Goal: Task Accomplishment & Management: Complete application form

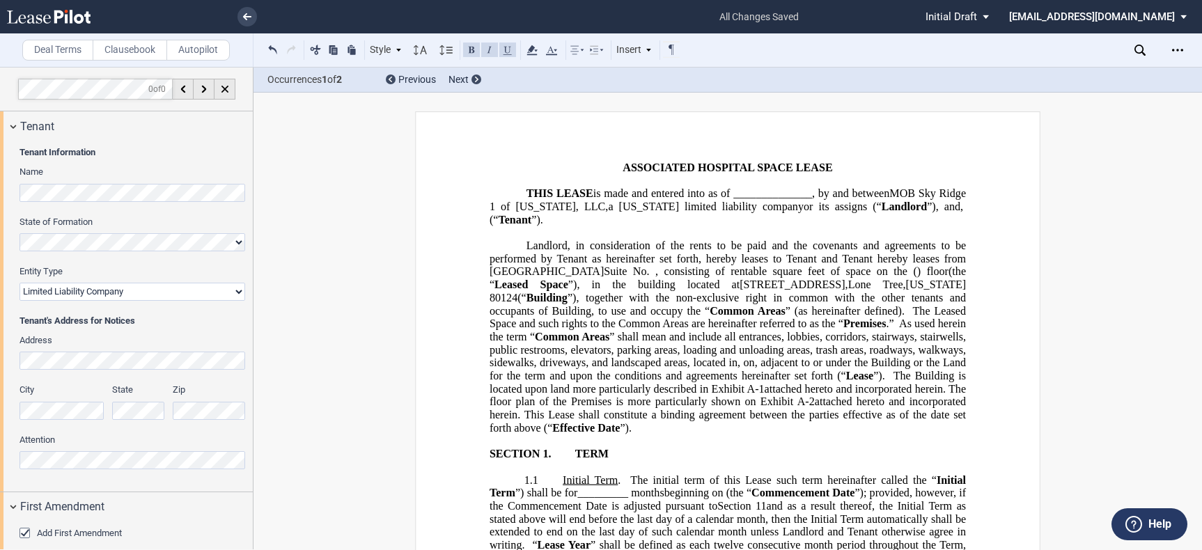
select select "limited liability company"
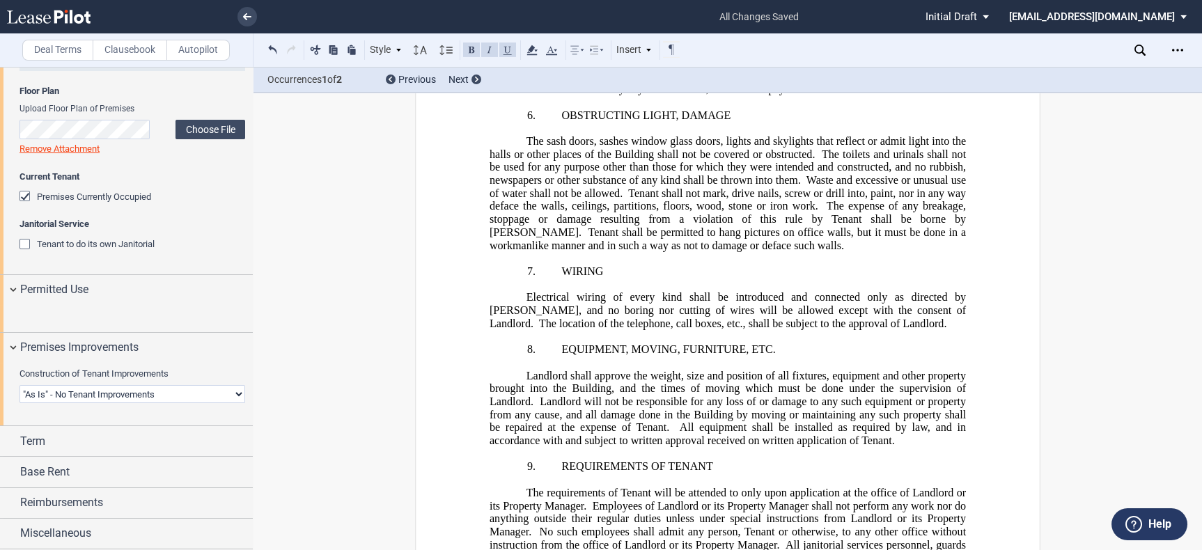
scroll to position [813, 0]
click at [0, 253] on html ".bocls-1{fill:#26354a;fill-rule:evenodd} Loading... × all changes saved Pending…" at bounding box center [601, 275] width 1202 height 550
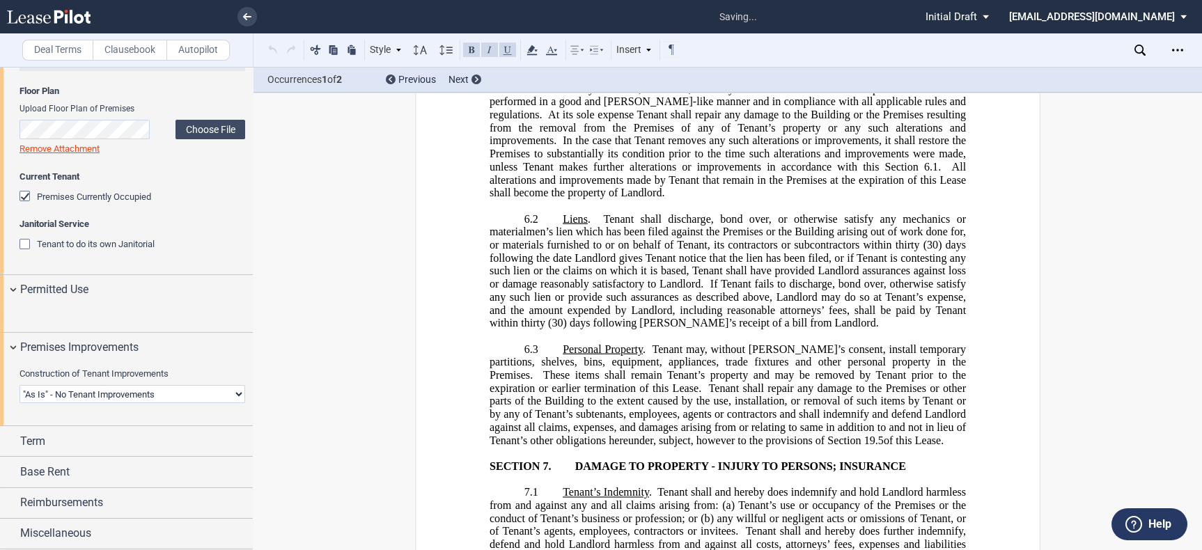
scroll to position [4679, 0]
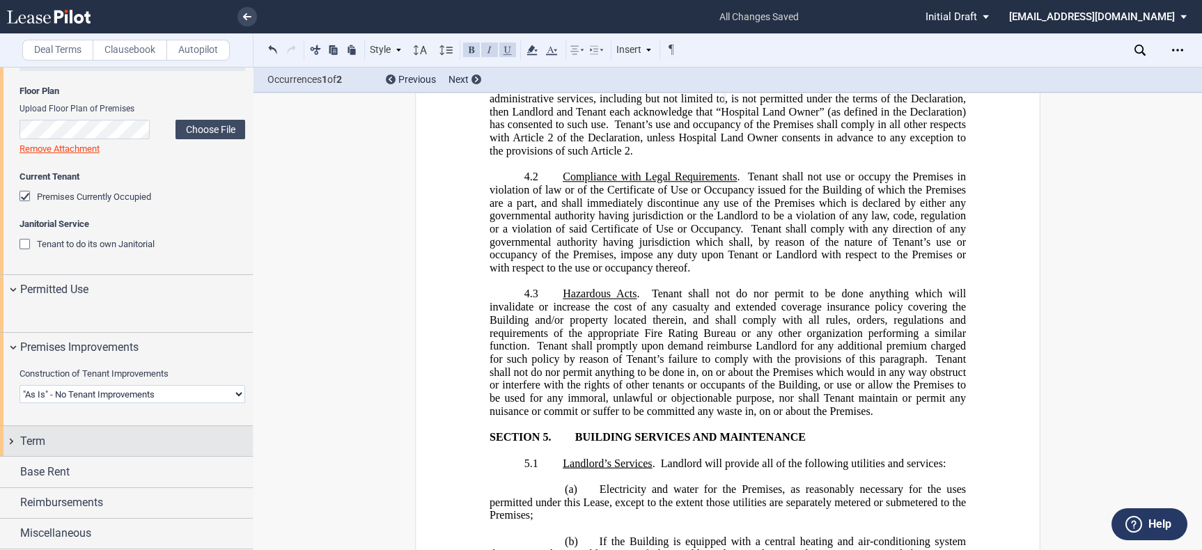
drag, startPoint x: 14, startPoint y: 460, endPoint x: 22, endPoint y: 453, distance: 10.3
click at [29, 448] on span "Term" at bounding box center [32, 441] width 25 height 17
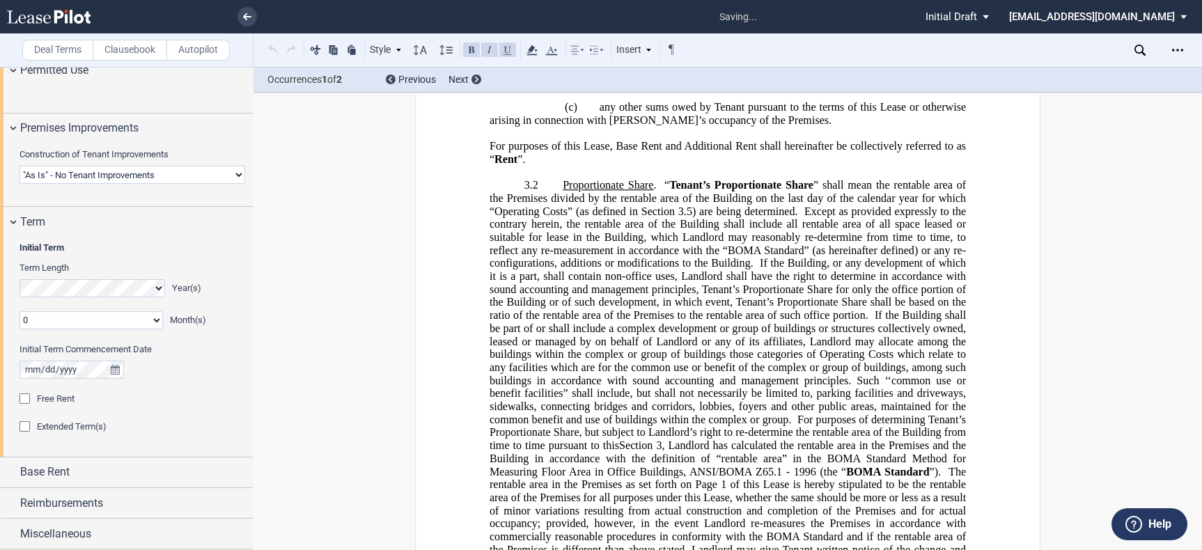
scroll to position [246, 0]
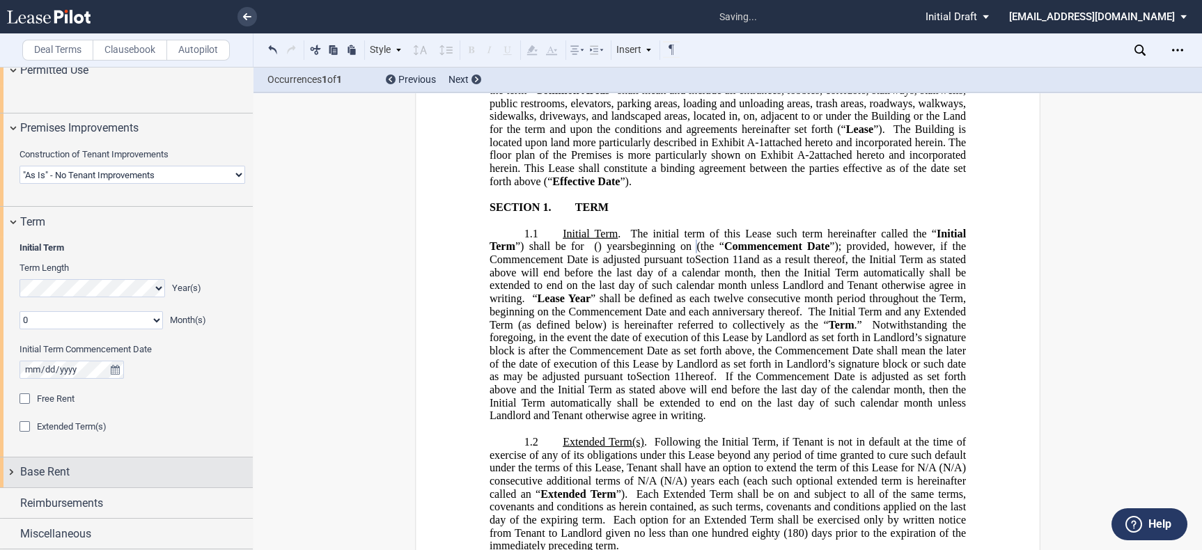
click at [132, 459] on div "Base Rent" at bounding box center [126, 472] width 253 height 30
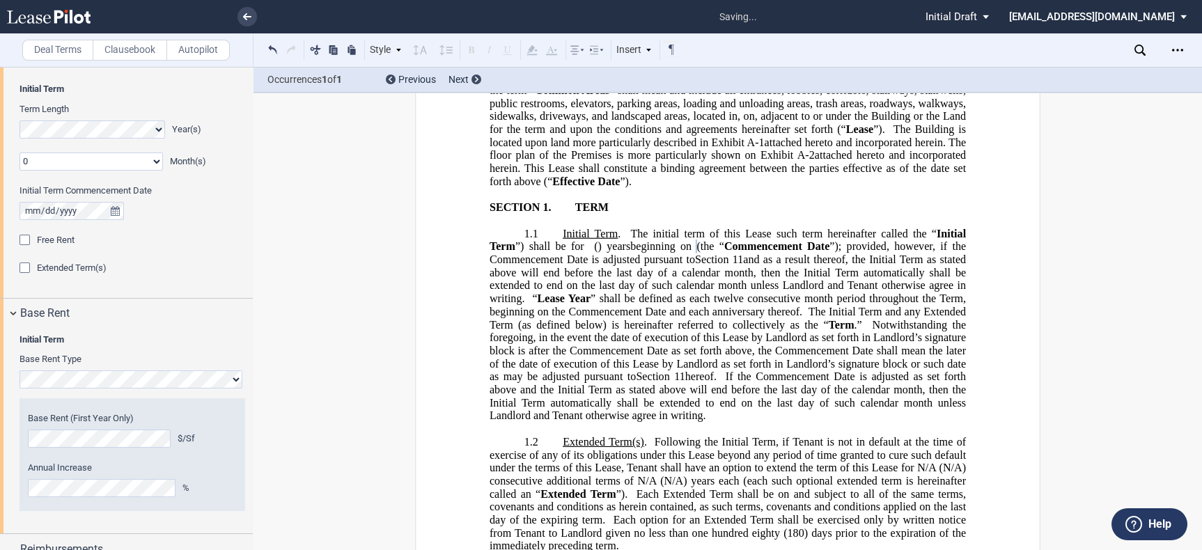
scroll to position [1238, 0]
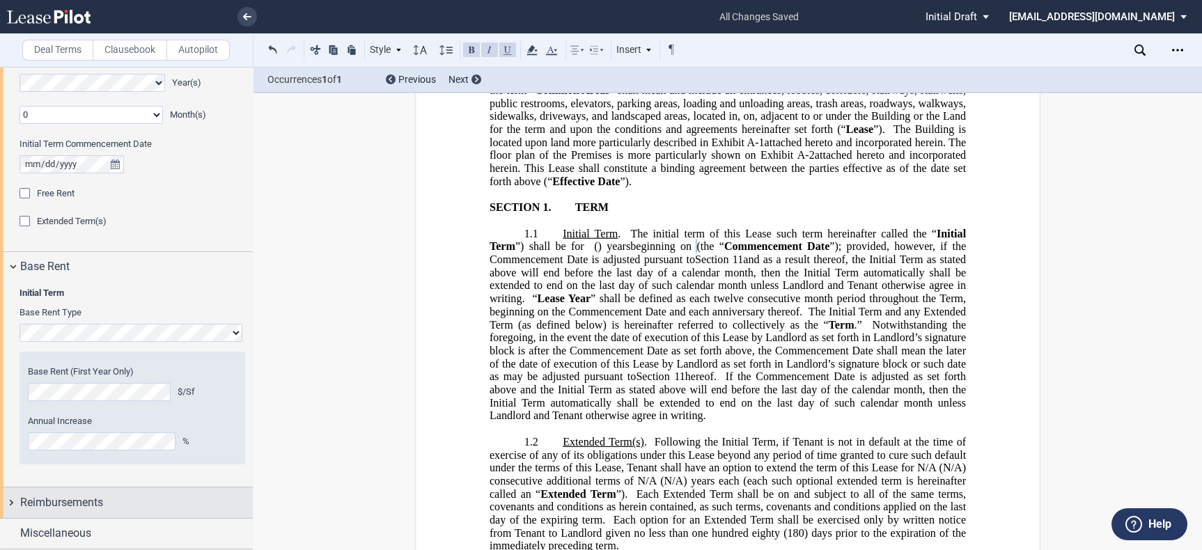
click at [129, 502] on div "Reimbursements" at bounding box center [136, 502] width 233 height 17
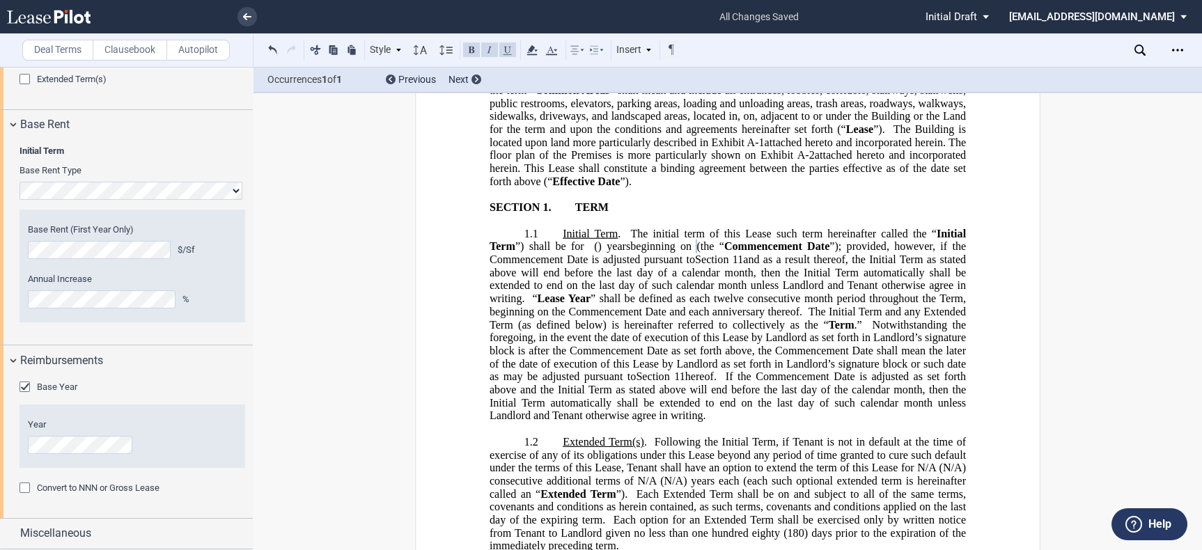
scroll to position [1349, 0]
click at [17, 414] on div "Change Base Year Not Applicable in a Termination Change Base Year Not Applicabl…" at bounding box center [126, 447] width 253 height 142
click at [19, 496] on div "Convert to NNN or Gross Lease" at bounding box center [26, 489] width 14 height 14
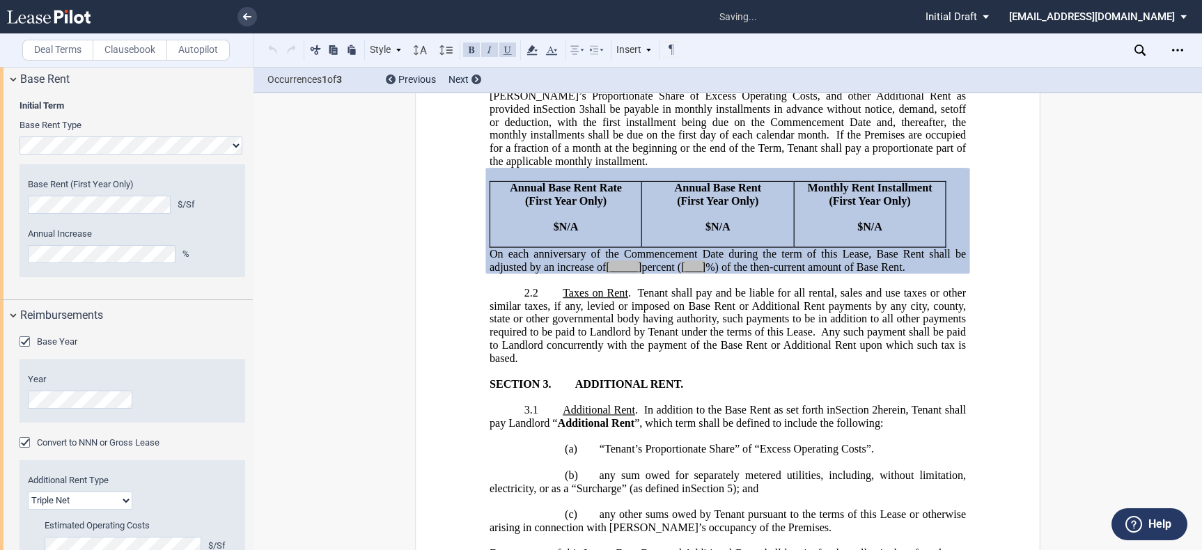
click at [24, 350] on div "Base Year" at bounding box center [26, 343] width 14 height 14
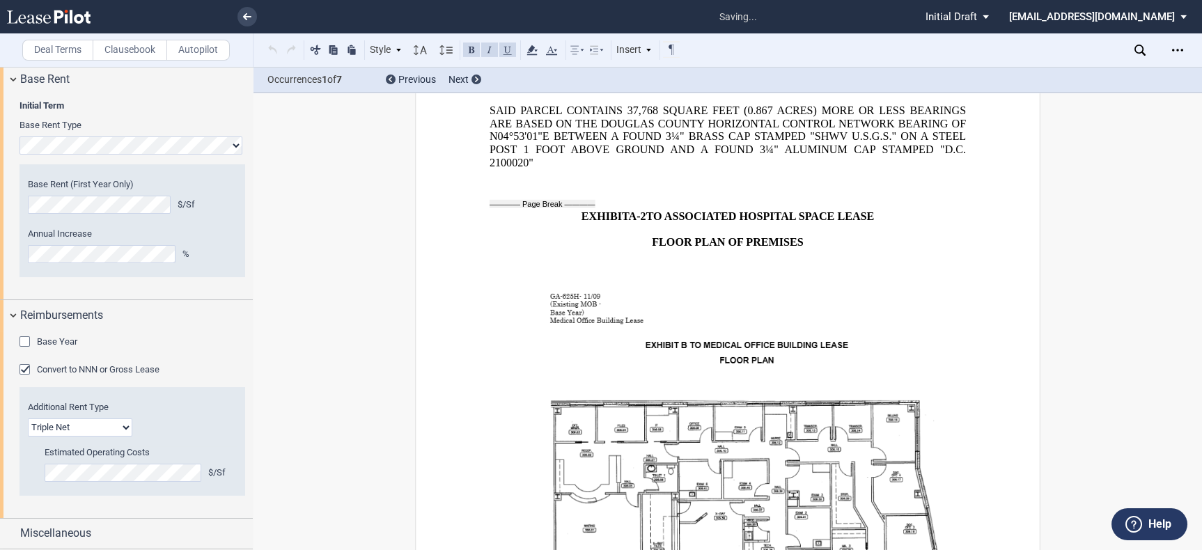
scroll to position [18694, 0]
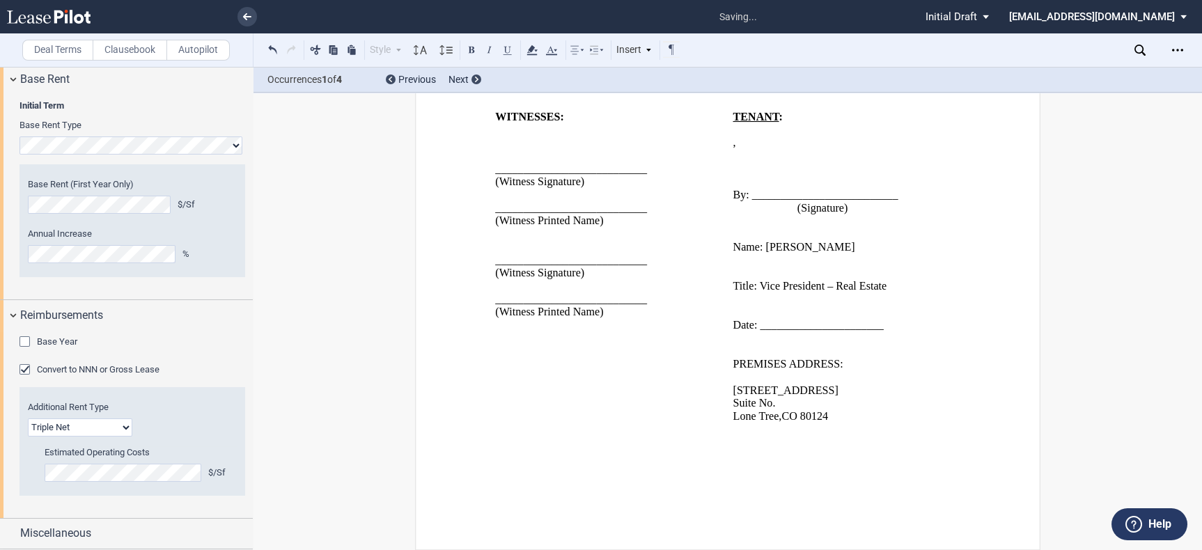
scroll to position [20473, 0]
click at [104, 531] on div "Miscellaneous" at bounding box center [136, 533] width 233 height 17
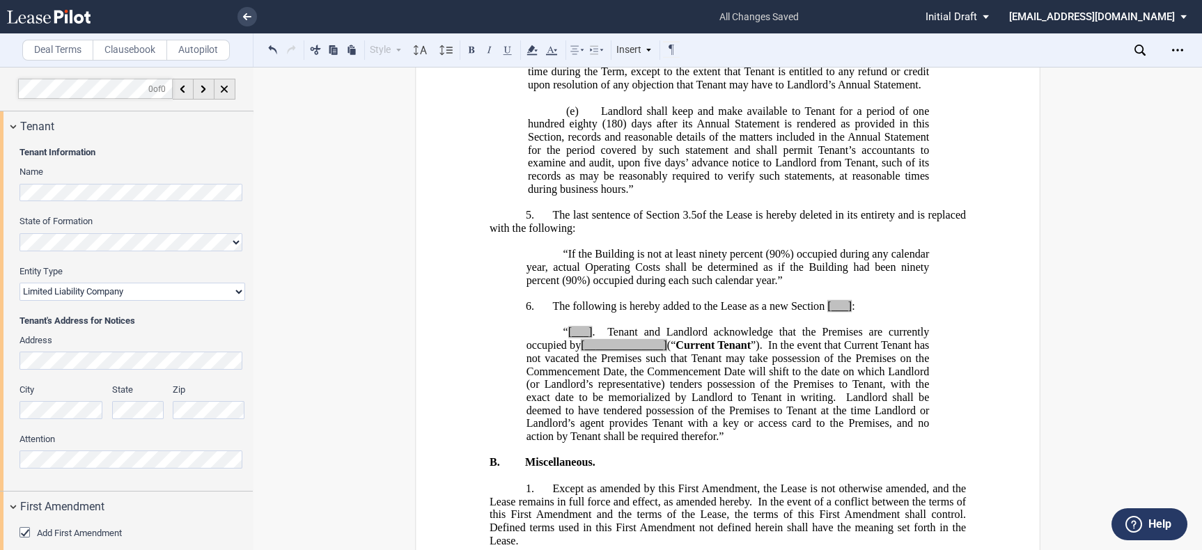
scroll to position [18694, 0]
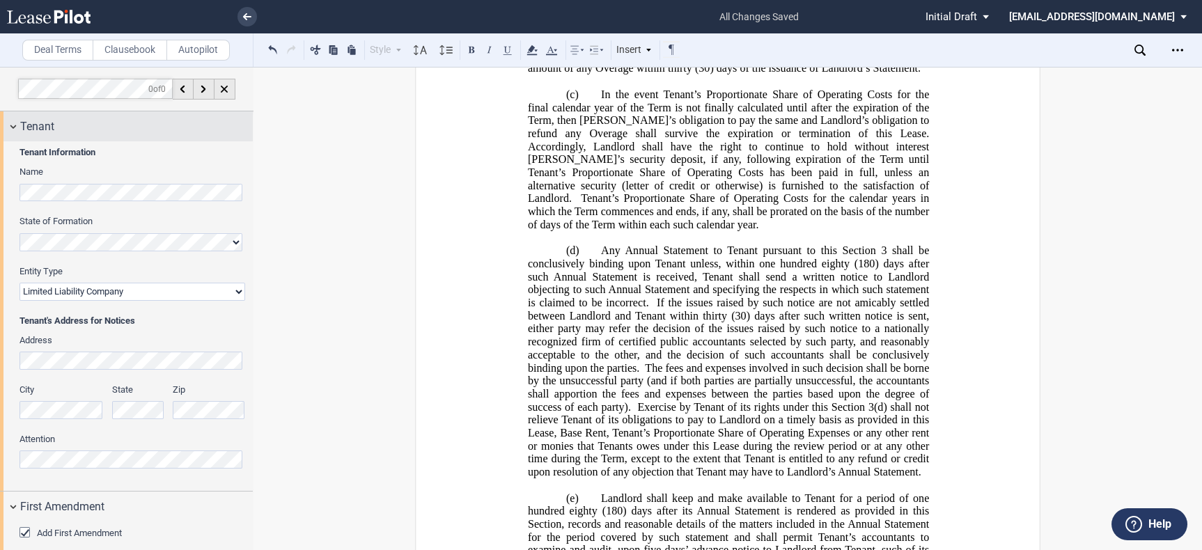
click at [18, 125] on div "Tenant" at bounding box center [126, 126] width 253 height 30
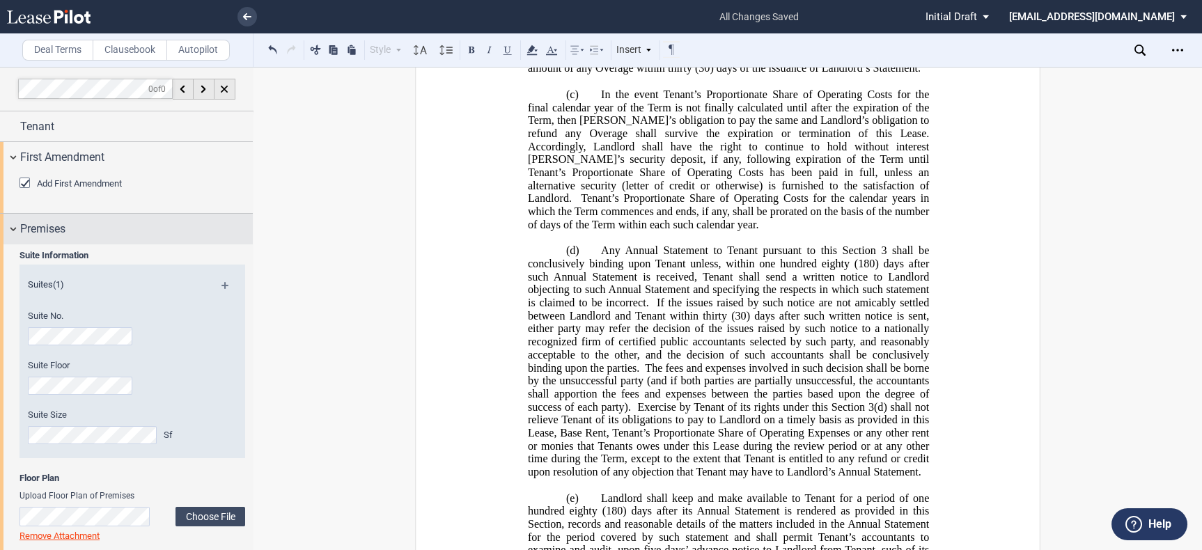
click at [18, 223] on div "Premises" at bounding box center [126, 229] width 253 height 30
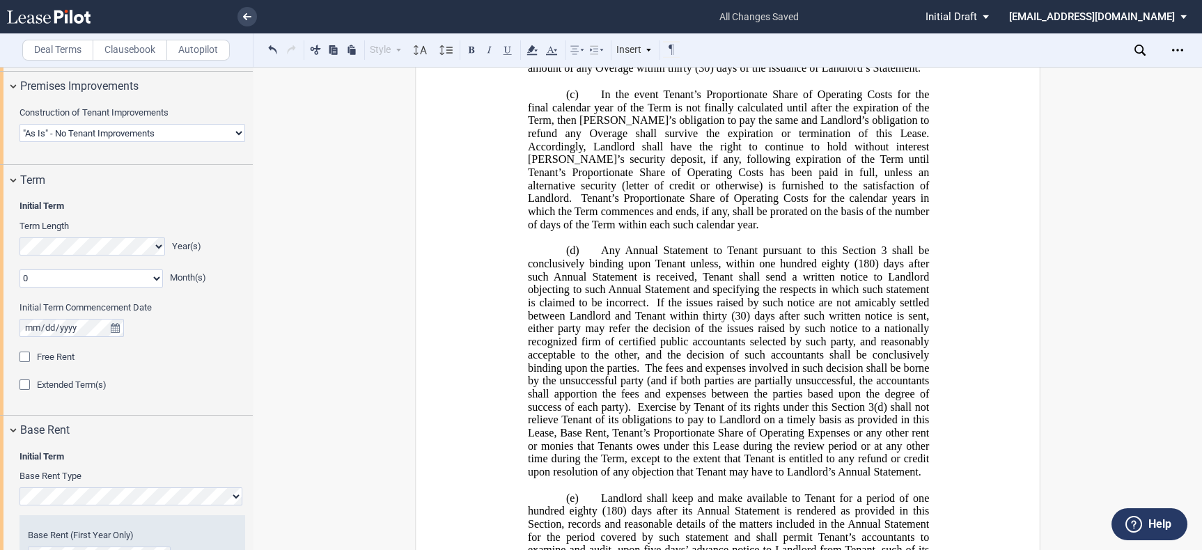
scroll to position [232, 0]
click at [109, 141] on select "Landlord Constructs Tenant Improvements Tenant Constructs Tenant Improvements "…" at bounding box center [132, 132] width 226 height 18
select select "landlord"
click at [19, 141] on select "Landlord Constructs Tenant Improvements Tenant Constructs Tenant Improvements "…" at bounding box center [132, 132] width 226 height 18
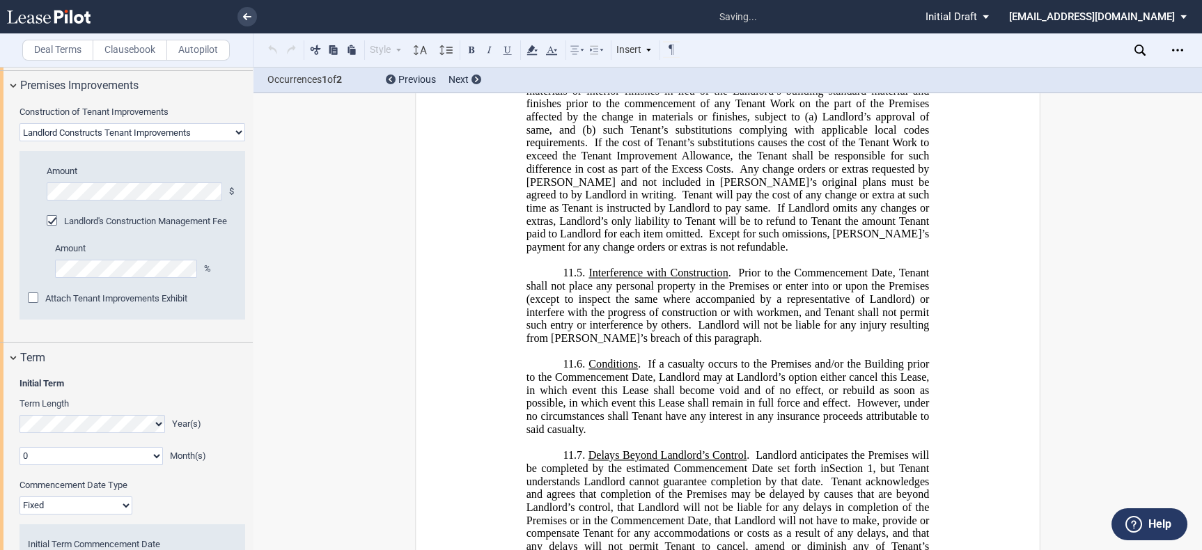
scroll to position [20430, 0]
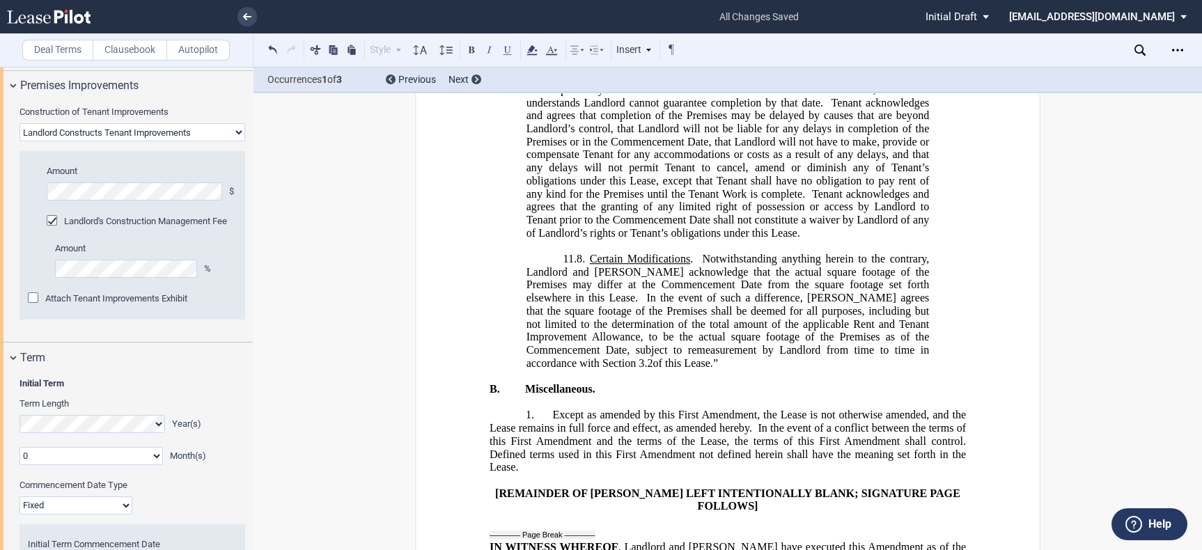
drag, startPoint x: 686, startPoint y: 180, endPoint x: 871, endPoint y: 179, distance: 185.2
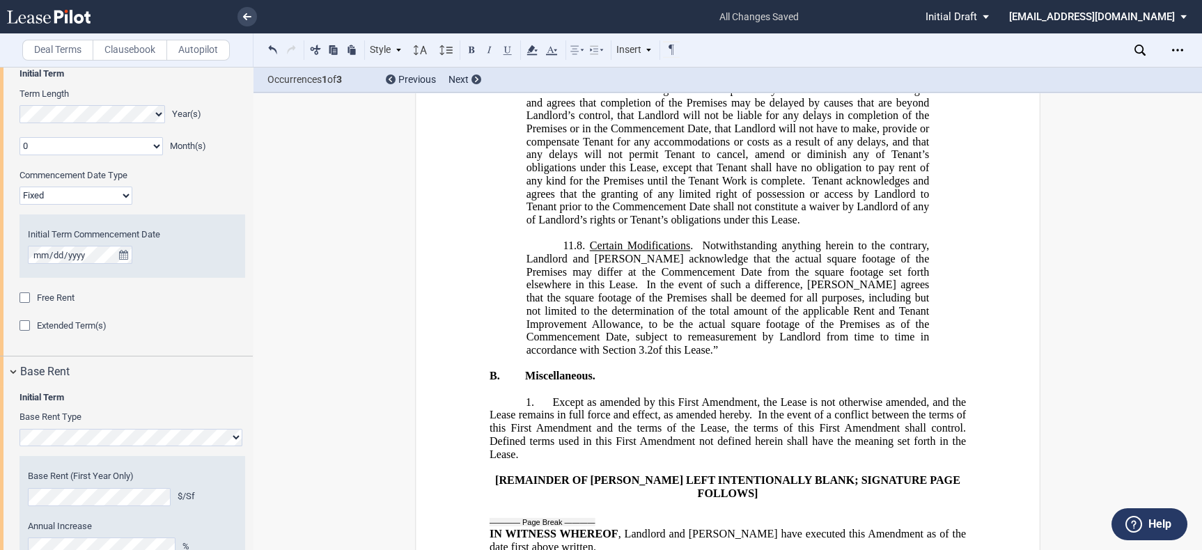
scroll to position [309, 0]
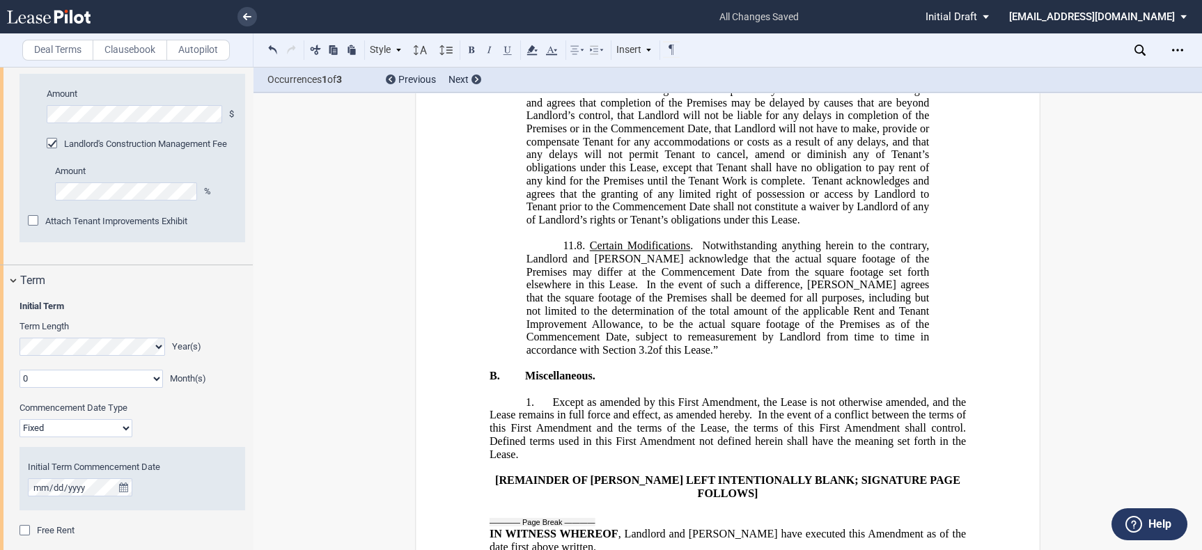
click at [52, 152] on div "Landlord's Construction Management Fee" at bounding box center [54, 145] width 14 height 14
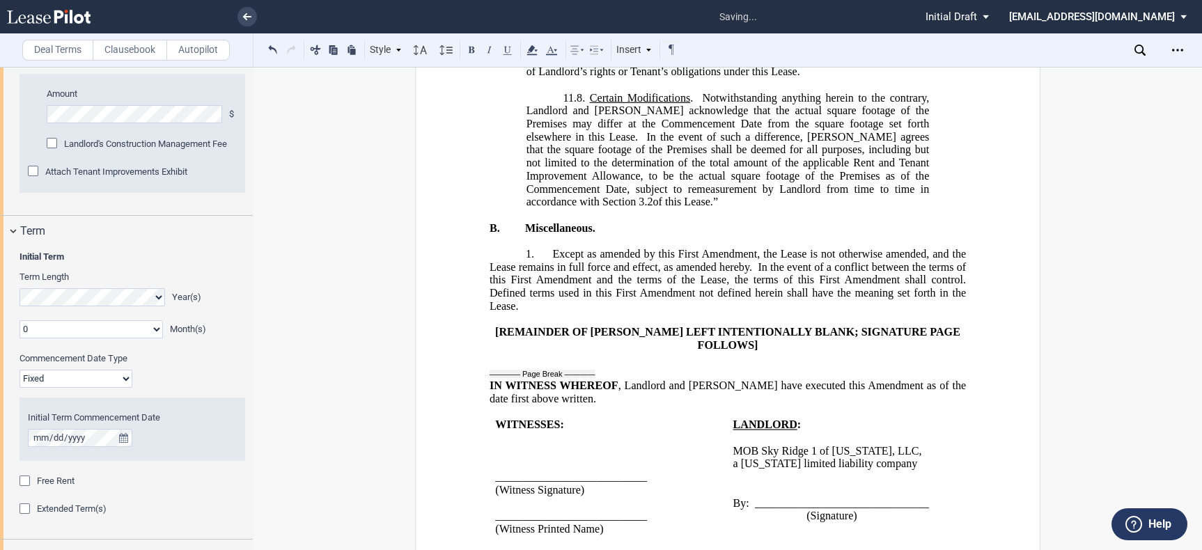
scroll to position [20506, 0]
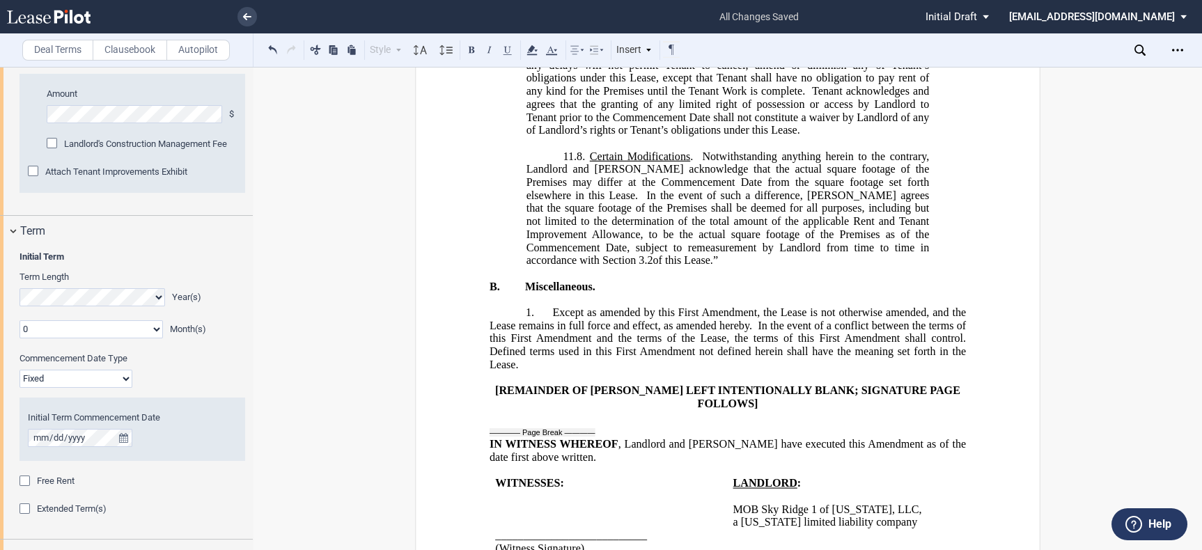
drag, startPoint x: 801, startPoint y: 285, endPoint x: 862, endPoint y: 281, distance: 60.7
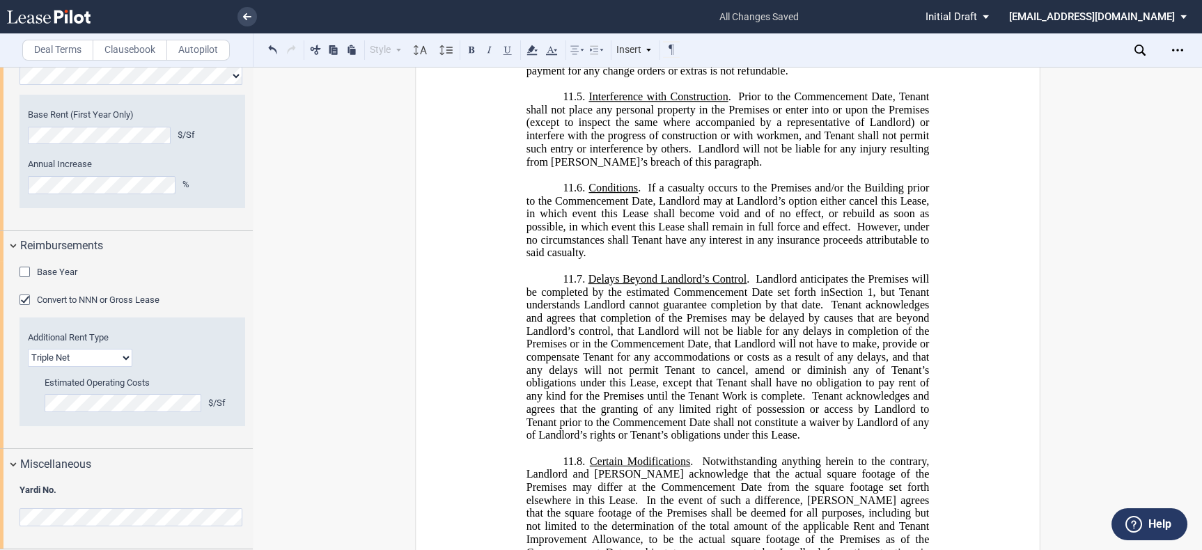
scroll to position [20197, 0]
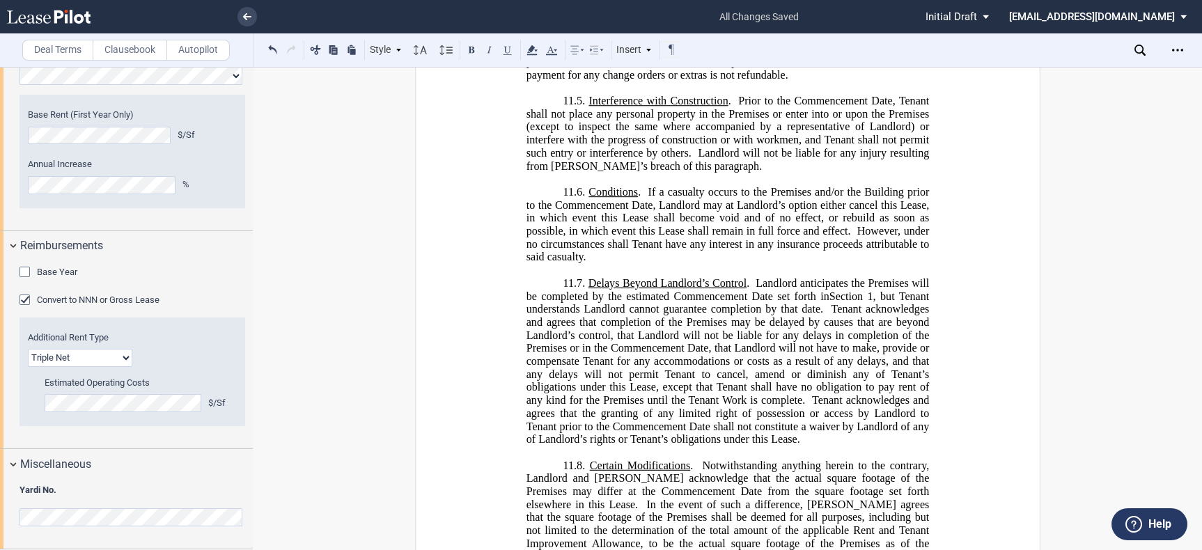
drag, startPoint x: 824, startPoint y: 137, endPoint x: 847, endPoint y: 135, distance: 23.1
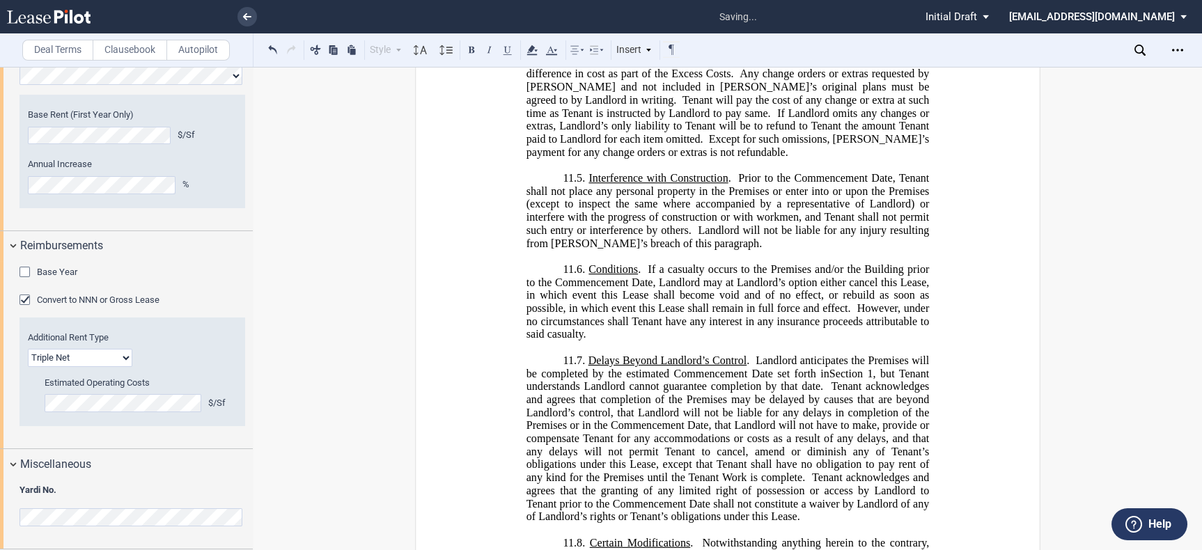
drag, startPoint x: 564, startPoint y: 242, endPoint x: 588, endPoint y: 242, distance: 24.4
drag, startPoint x: 667, startPoint y: 256, endPoint x: 581, endPoint y: 257, distance: 86.3
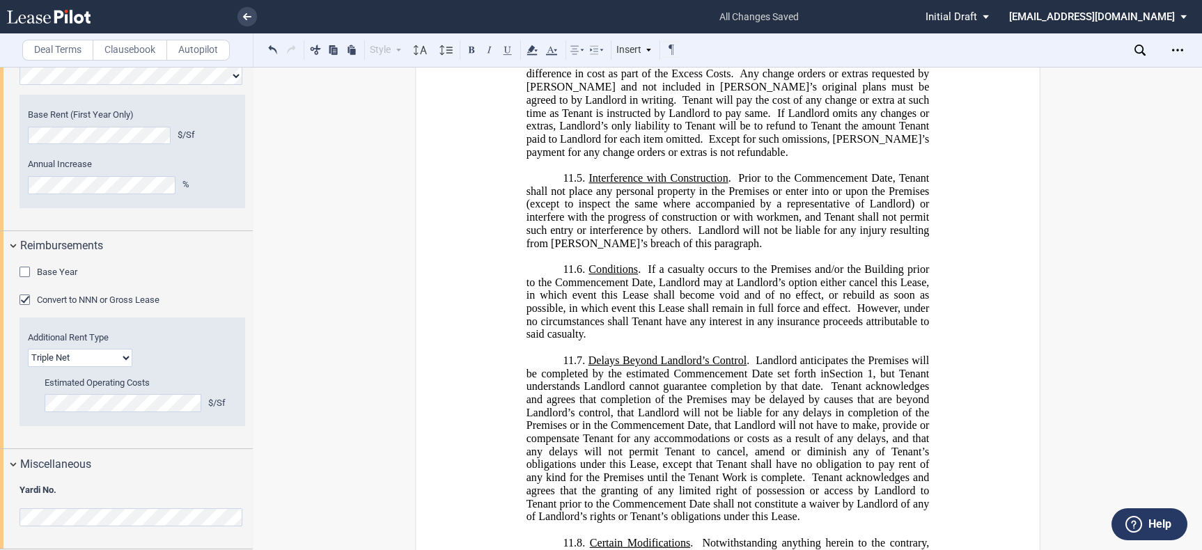
drag, startPoint x: 669, startPoint y: 257, endPoint x: 581, endPoint y: 256, distance: 88.4
drag, startPoint x: 709, startPoint y: 256, endPoint x: 546, endPoint y: 206, distance: 170.9
click at [535, 49] on icon at bounding box center [532, 50] width 17 height 17
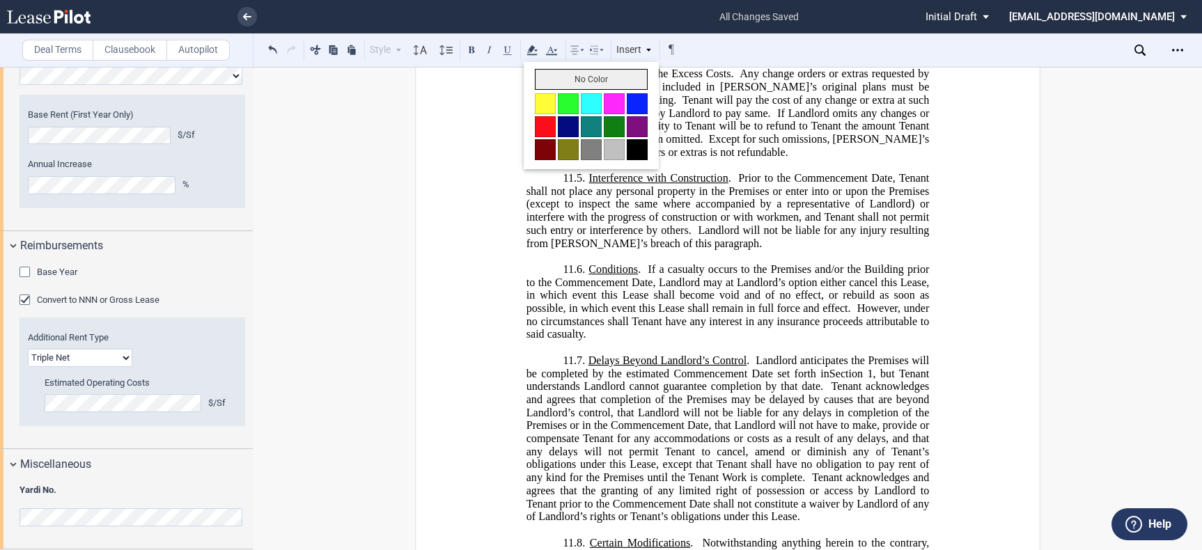
click at [586, 74] on button "No Color" at bounding box center [591, 79] width 113 height 21
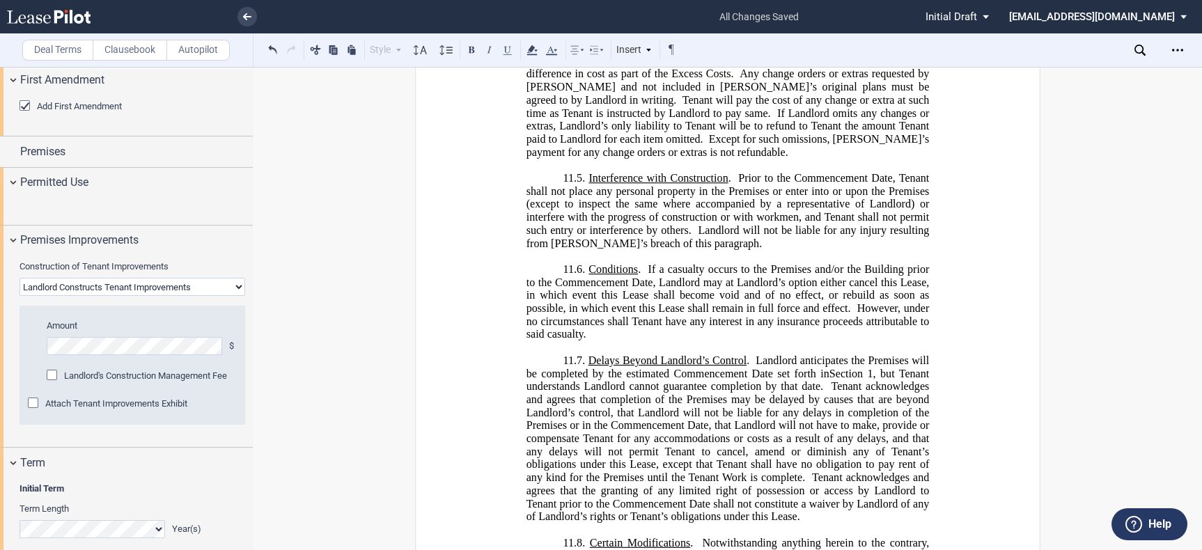
scroll to position [0, 0]
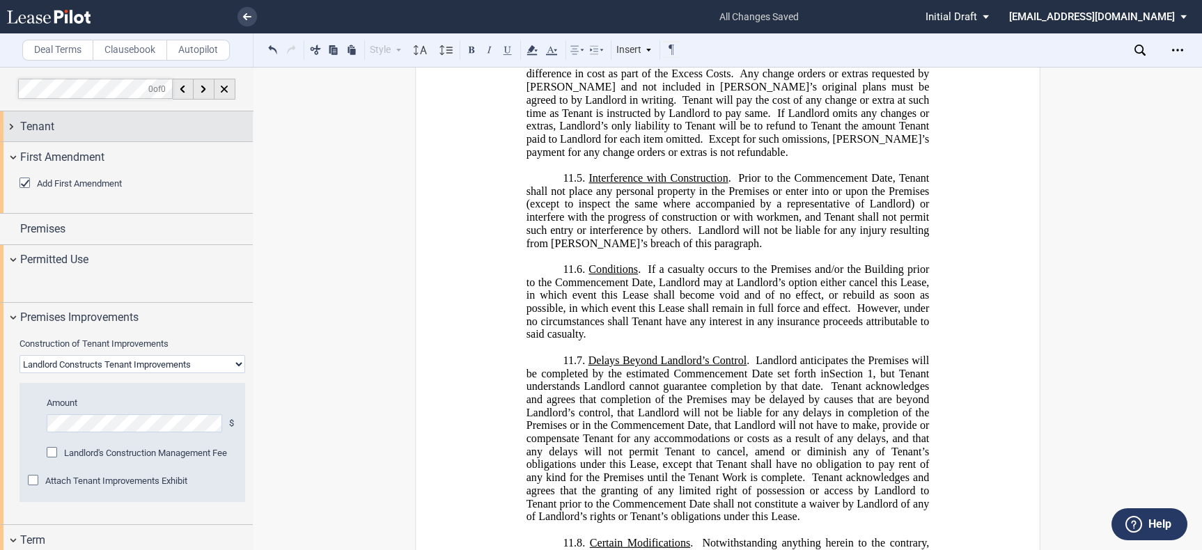
click at [113, 116] on div "Tenant" at bounding box center [126, 126] width 253 height 30
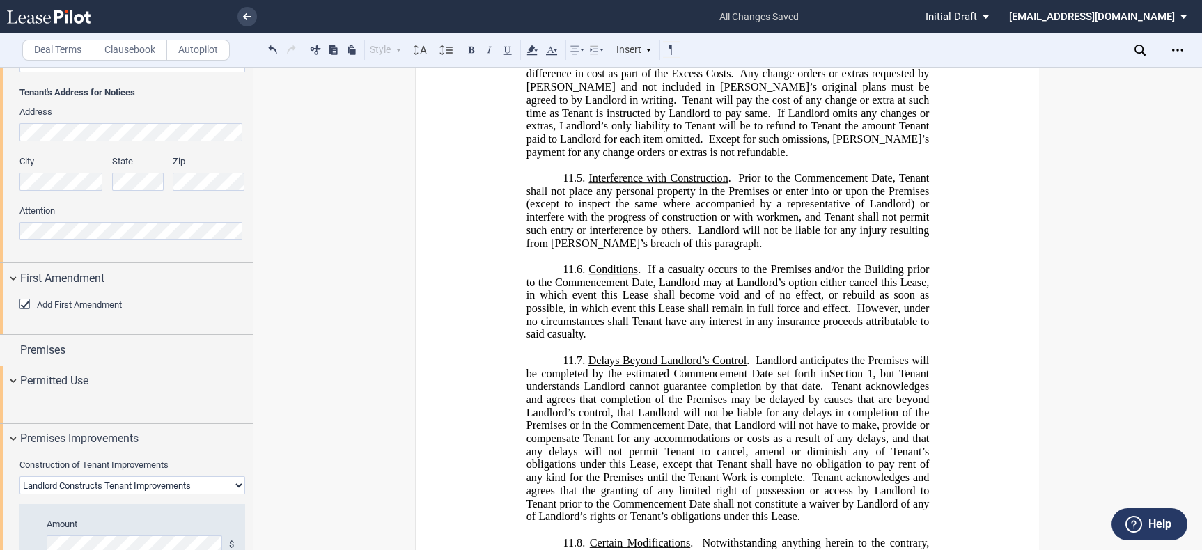
scroll to position [232, 0]
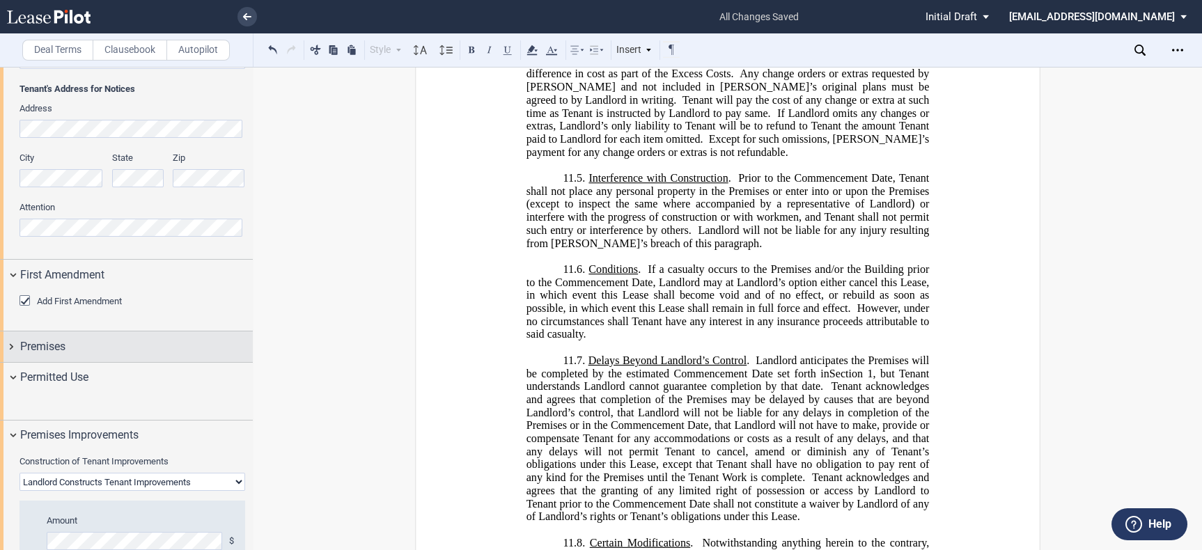
click at [146, 344] on div "Premises" at bounding box center [136, 346] width 233 height 17
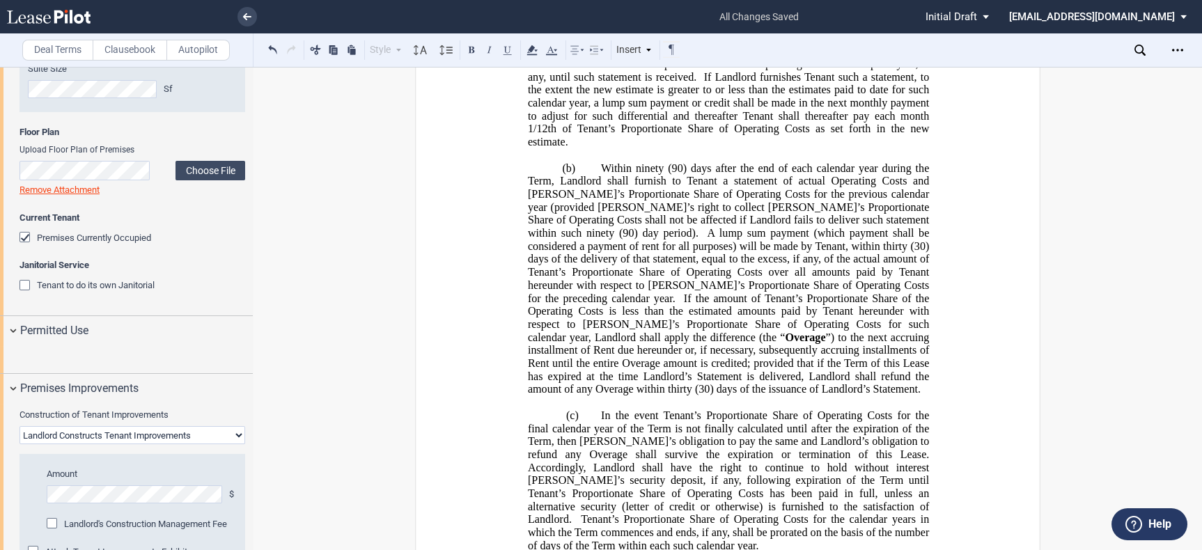
scroll to position [18187, 0]
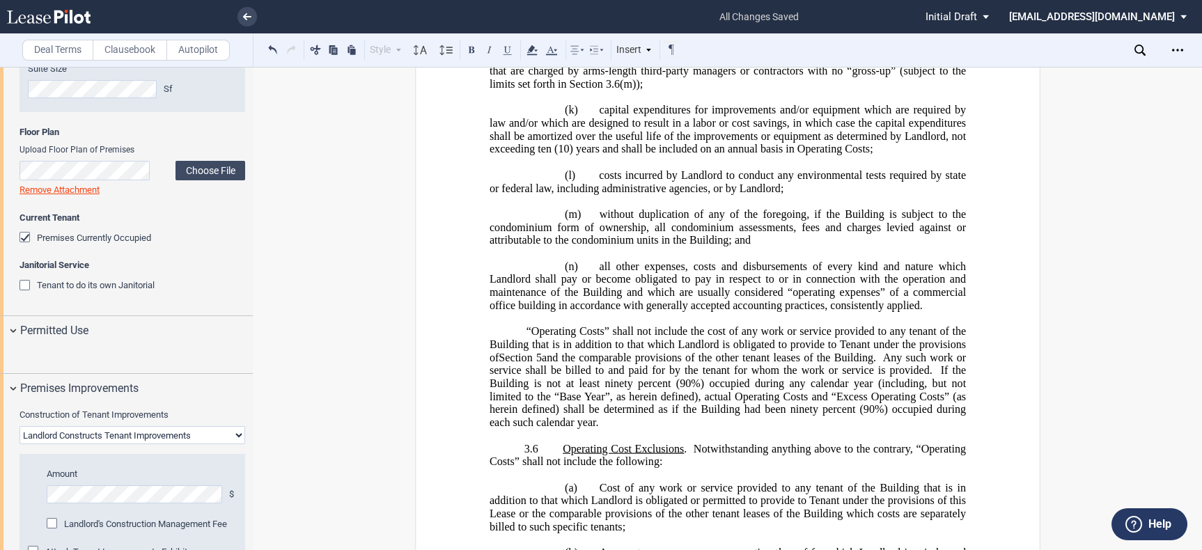
scroll to position [0, 0]
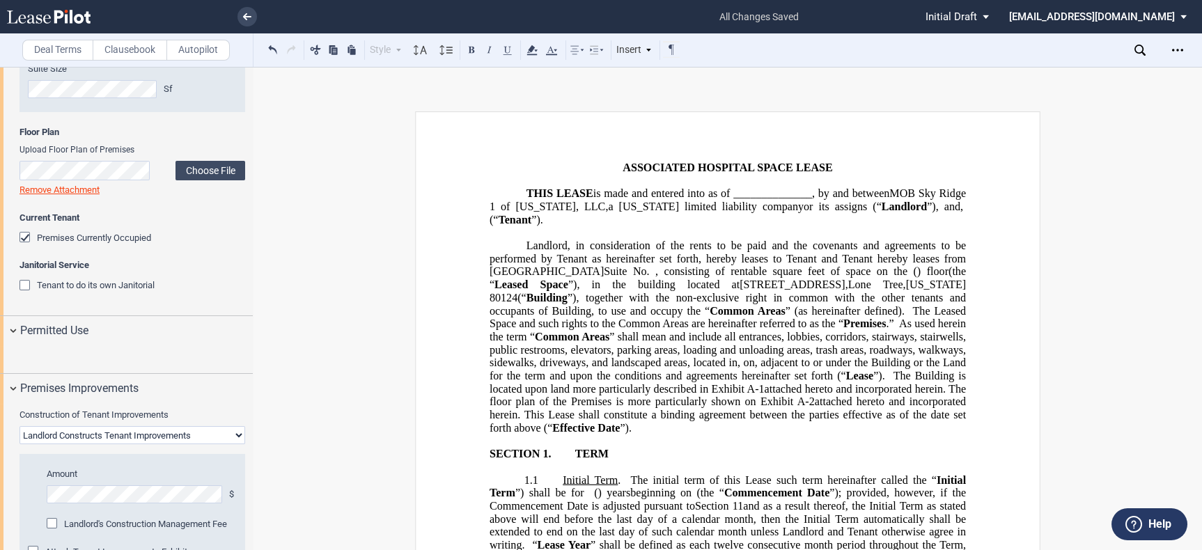
click at [736, 277] on span "rentable square feet of space on the" at bounding box center [818, 271] width 177 height 13
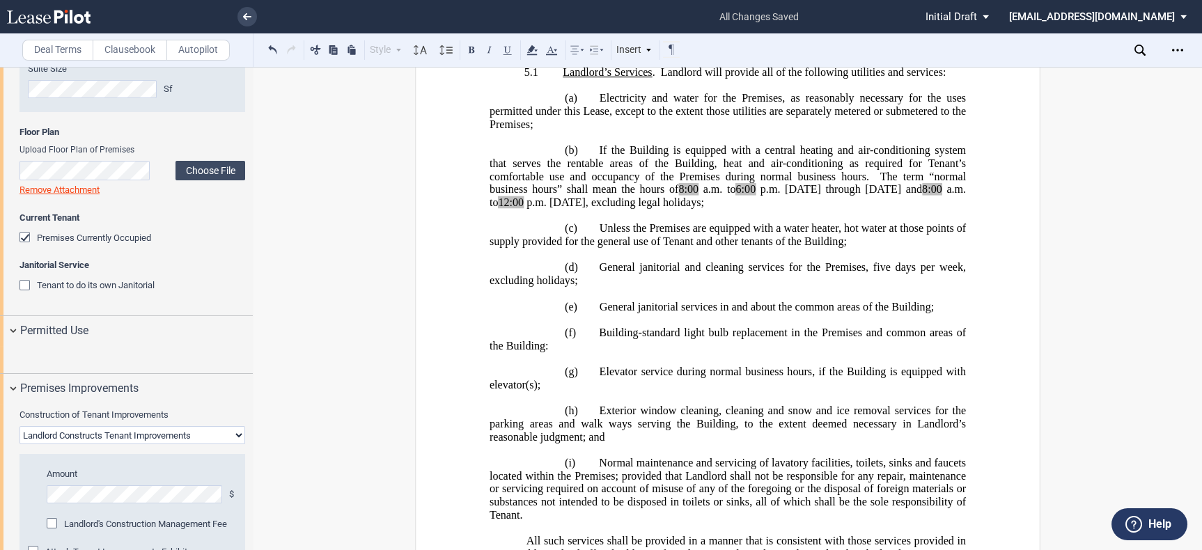
scroll to position [5415, 0]
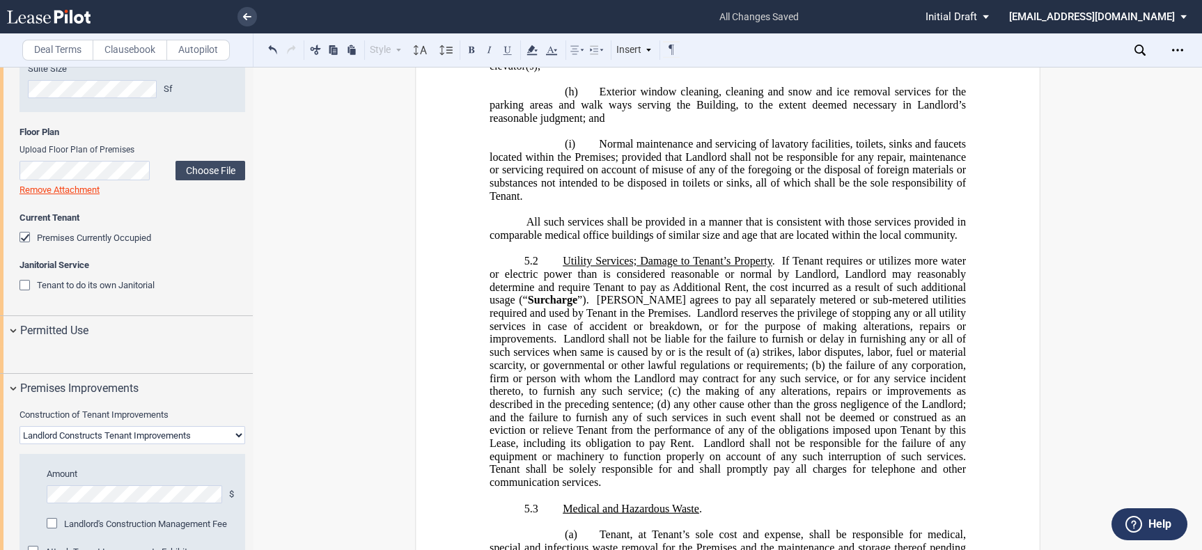
drag, startPoint x: 716, startPoint y: 168, endPoint x: 666, endPoint y: 143, distance: 56.4
click at [527, 49] on icon at bounding box center [532, 50] width 17 height 17
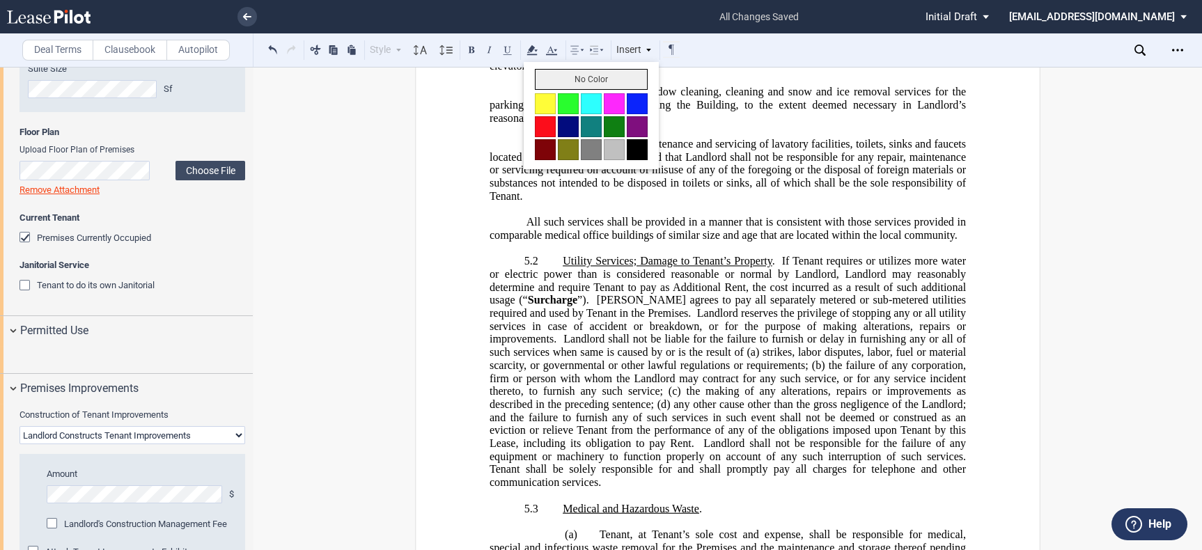
click at [560, 80] on button "No Color" at bounding box center [591, 79] width 113 height 21
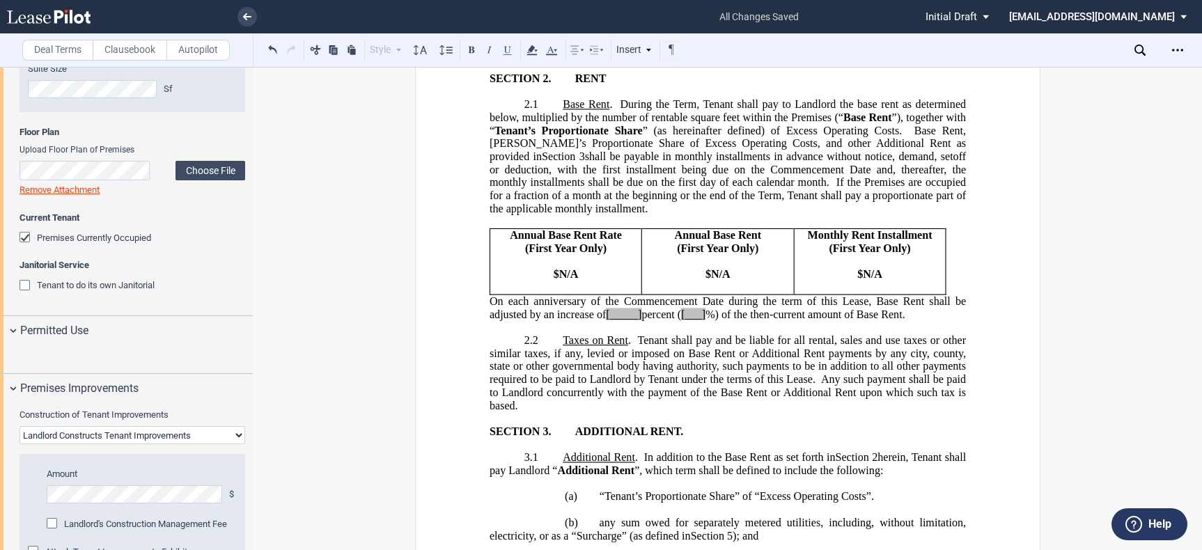
scroll to position [943, 0]
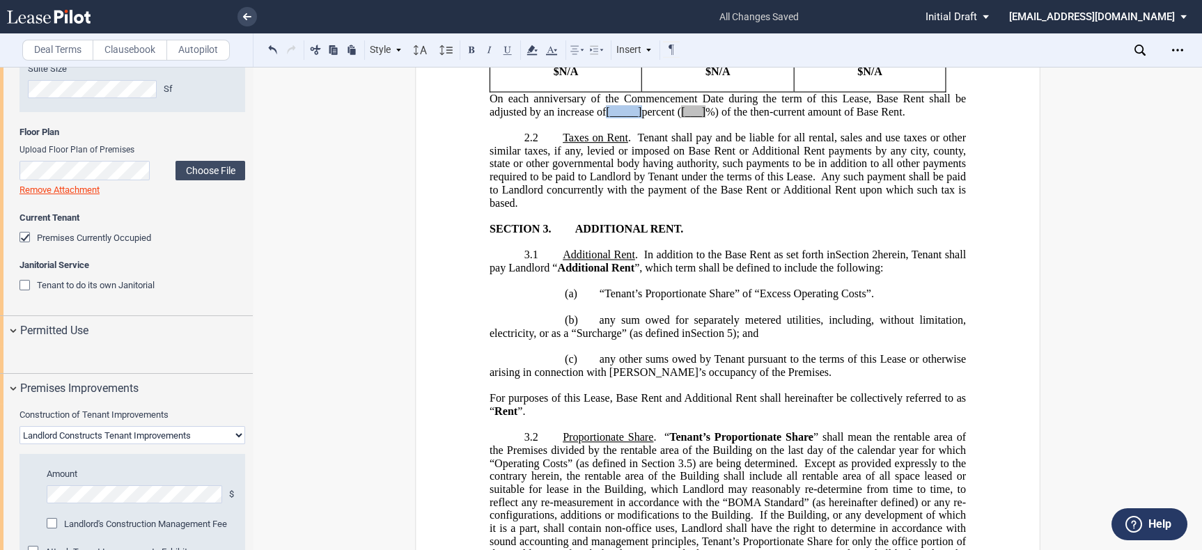
drag, startPoint x: 606, startPoint y: 159, endPoint x: 641, endPoint y: 160, distance: 34.8
click at [641, 118] on span "On each anniversary of the Commencement Date during the term of this Lease, Bas…" at bounding box center [728, 105] width 479 height 25
click at [613, 118] on span "NA" at bounding box center [614, 111] width 16 height 13
drag, startPoint x: 666, startPoint y: 159, endPoint x: 691, endPoint y: 156, distance: 24.5
click at [691, 118] on span "On each anniversary of the Commencement Date during the term of this Lease, Bas…" at bounding box center [728, 105] width 479 height 25
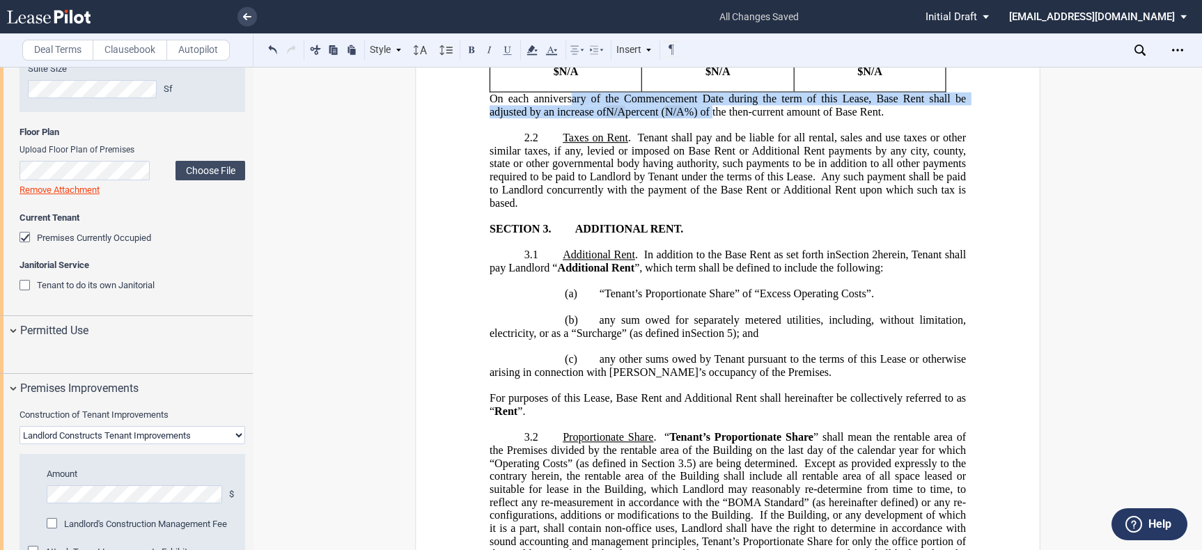
drag, startPoint x: 618, startPoint y: 151, endPoint x: 566, endPoint y: 146, distance: 52.4
click at [566, 118] on span "On each anniversary of the Commencement Date during the term of this Lease, Bas…" at bounding box center [728, 105] width 479 height 25
click at [537, 53] on icon at bounding box center [532, 50] width 17 height 17
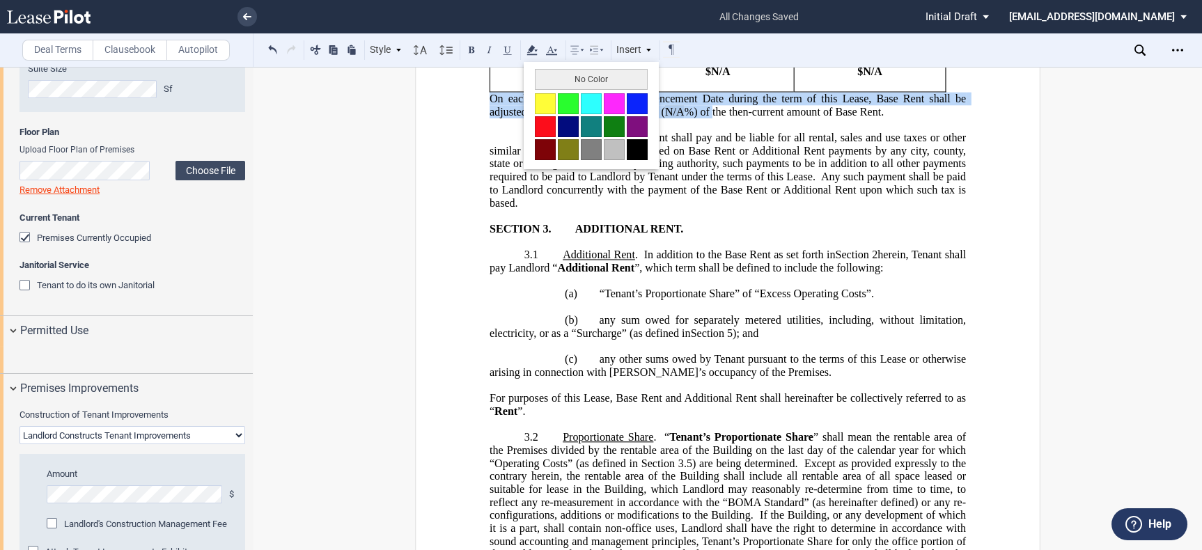
drag, startPoint x: 560, startPoint y: 78, endPoint x: 583, endPoint y: 93, distance: 27.0
click at [560, 78] on button "No Color" at bounding box center [591, 79] width 113 height 21
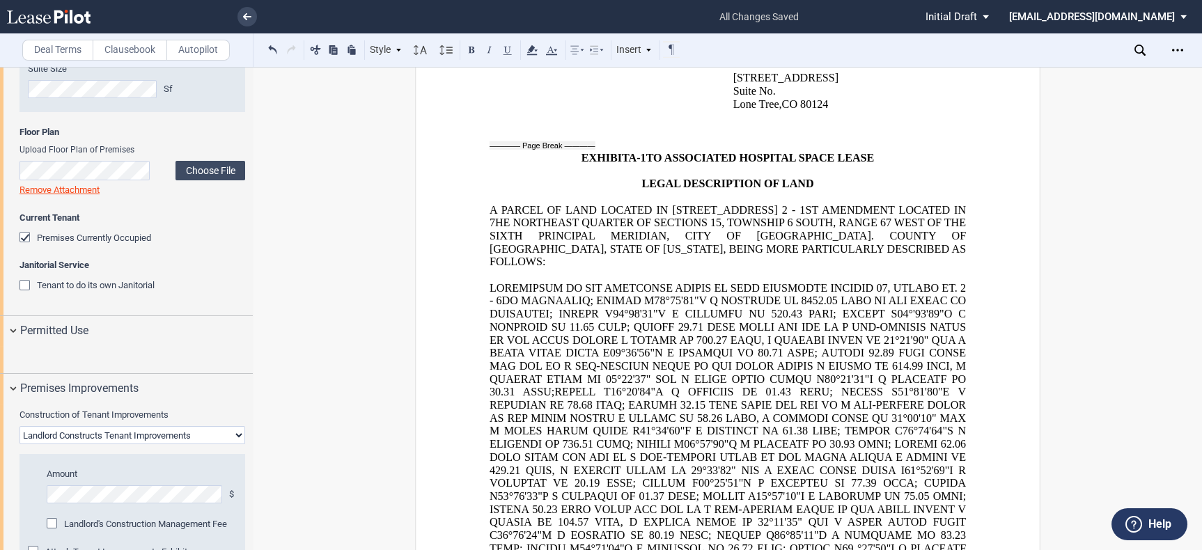
scroll to position [14403, 0]
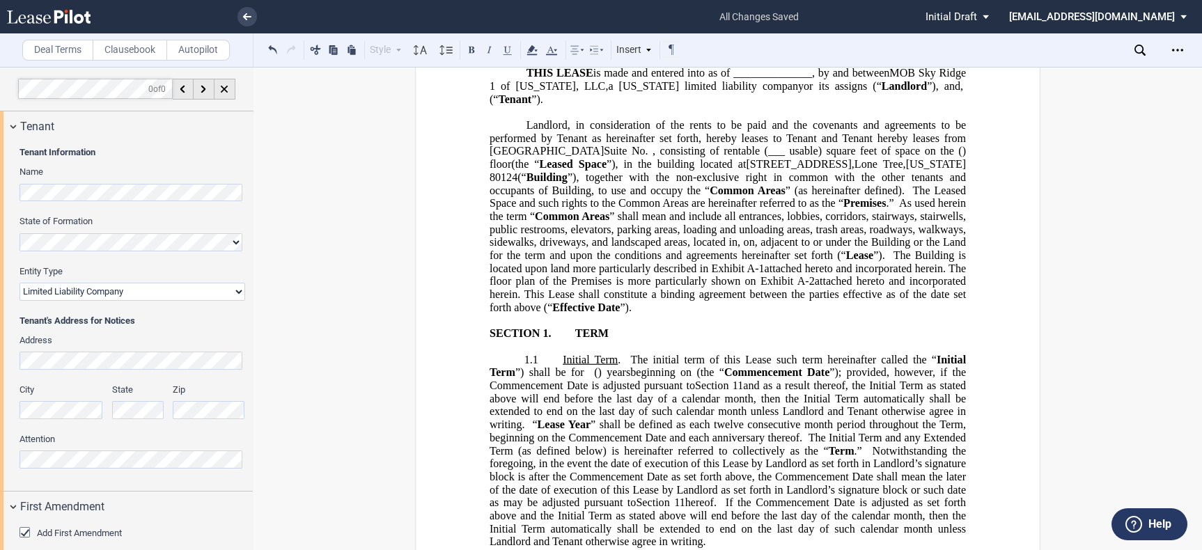
scroll to position [0, 0]
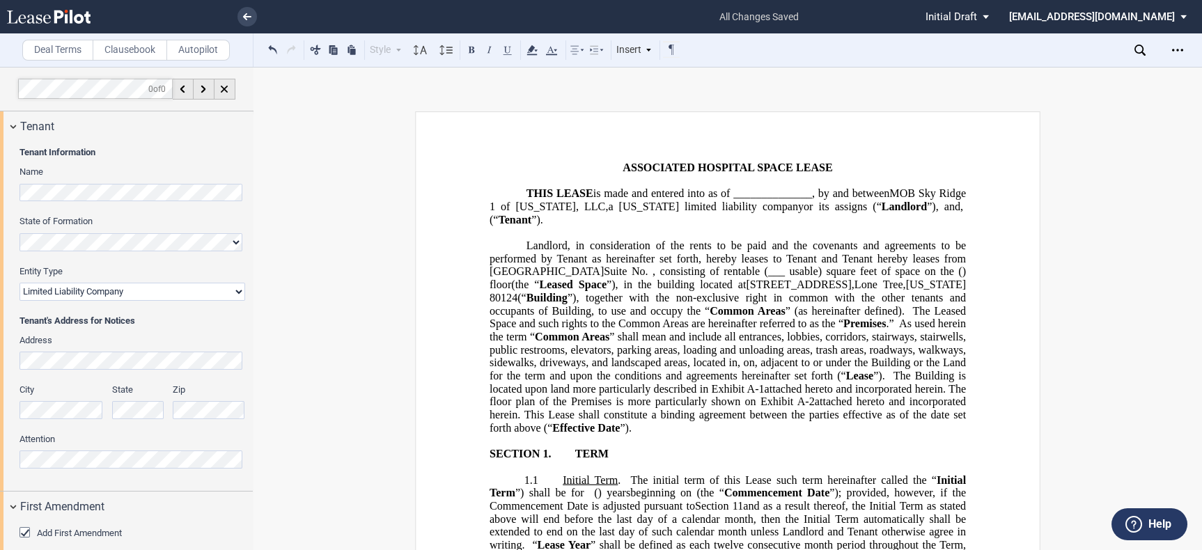
click at [733, 275] on span "rentable (___ usable) square feet of space on the" at bounding box center [838, 271] width 230 height 13
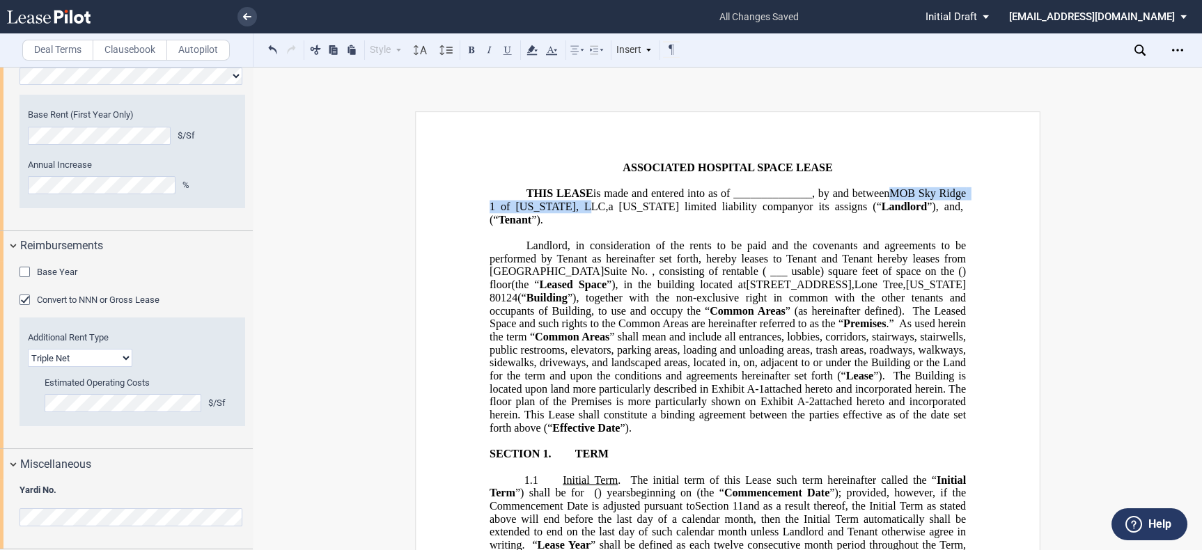
drag, startPoint x: 885, startPoint y: 194, endPoint x: 577, endPoint y: 203, distance: 307.9
click at [577, 203] on span "THIS LEASE is made and entered into as of ______________, by and between MOB Sk…" at bounding box center [728, 206] width 479 height 38
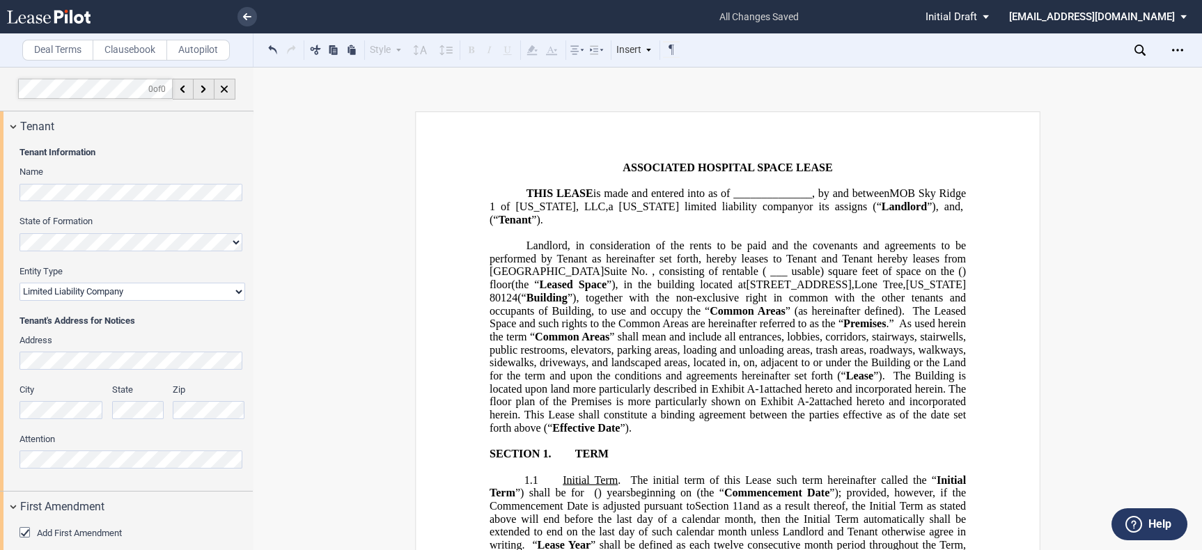
click at [252, 193] on div at bounding box center [126, 308] width 253 height 482
drag, startPoint x: 517, startPoint y: 113, endPoint x: 530, endPoint y: 100, distance: 18.2
